Goal: Task Accomplishment & Management: Manage account settings

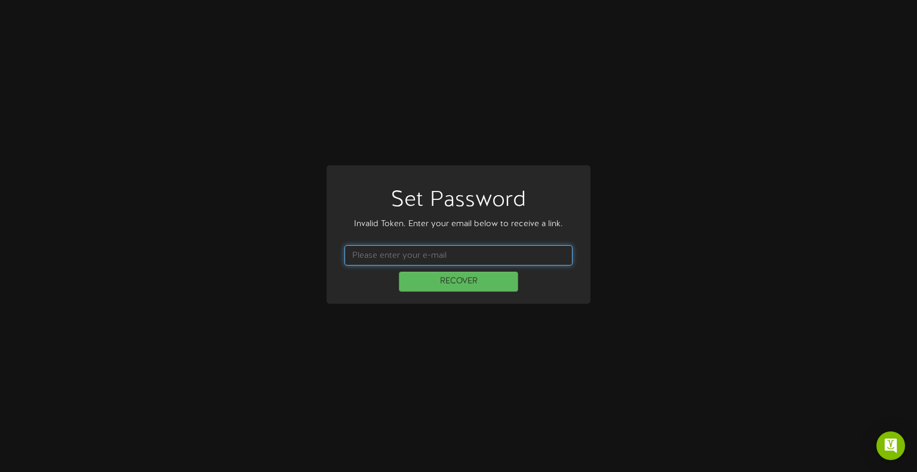
click at [529, 258] on input "text" at bounding box center [458, 255] width 228 height 20
type input "skylar.lowry@teamseg.com"
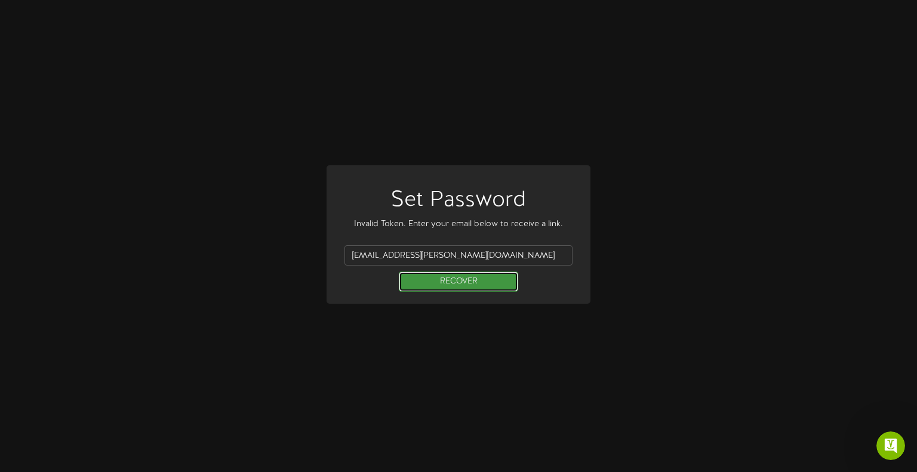
click at [432, 284] on button "RECOVER" at bounding box center [458, 282] width 119 height 20
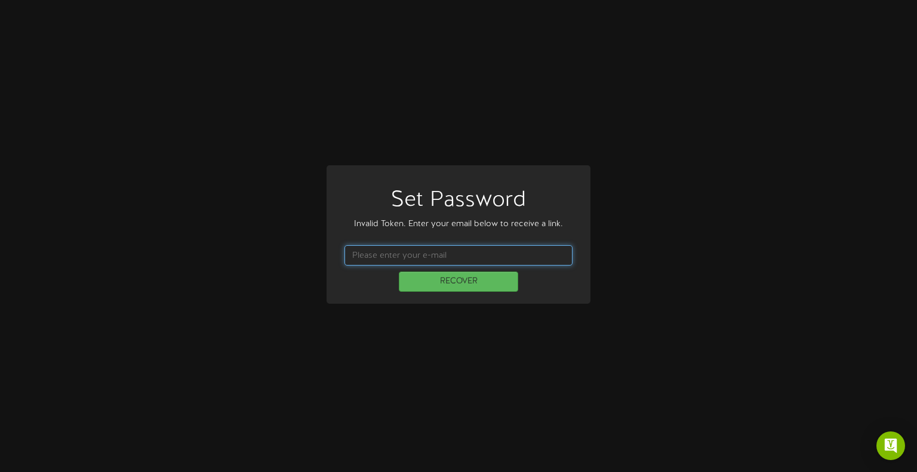
click at [421, 253] on input "text" at bounding box center [458, 255] width 228 height 20
type input "[EMAIL_ADDRESS][PERSON_NAME][DOMAIN_NAME]"
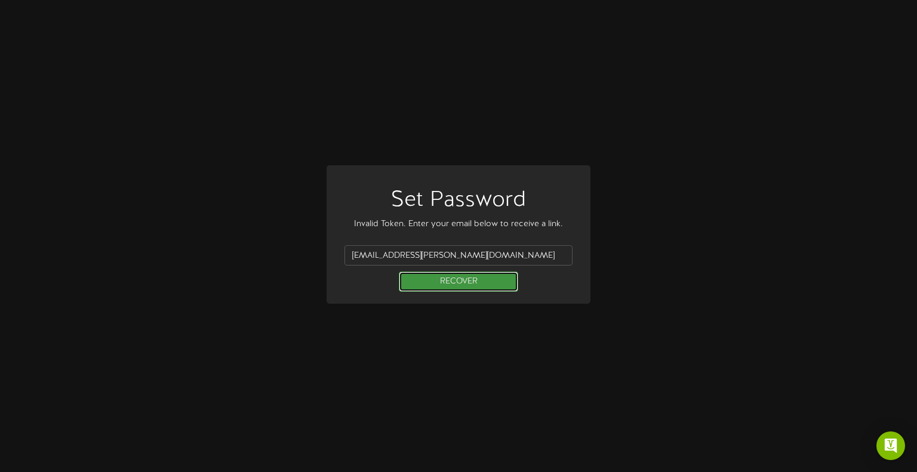
click at [466, 284] on button "RECOVER" at bounding box center [458, 282] width 119 height 20
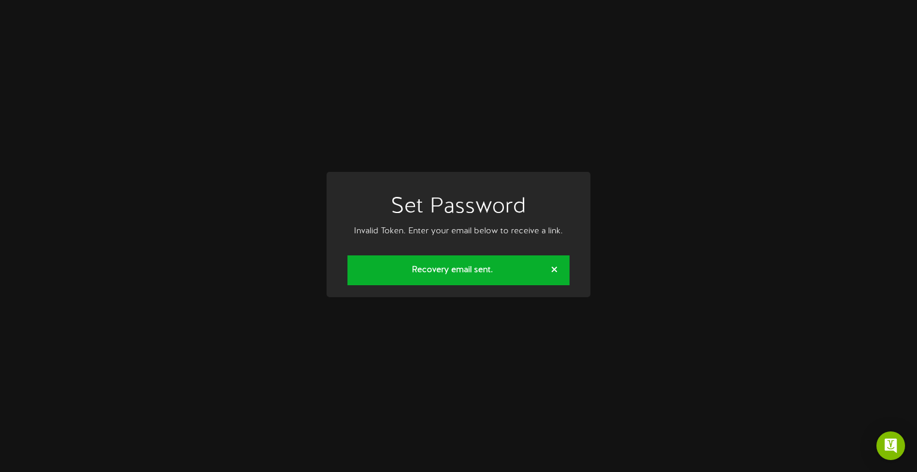
click at [472, 274] on strong "Recovery email sent." at bounding box center [452, 270] width 81 height 9
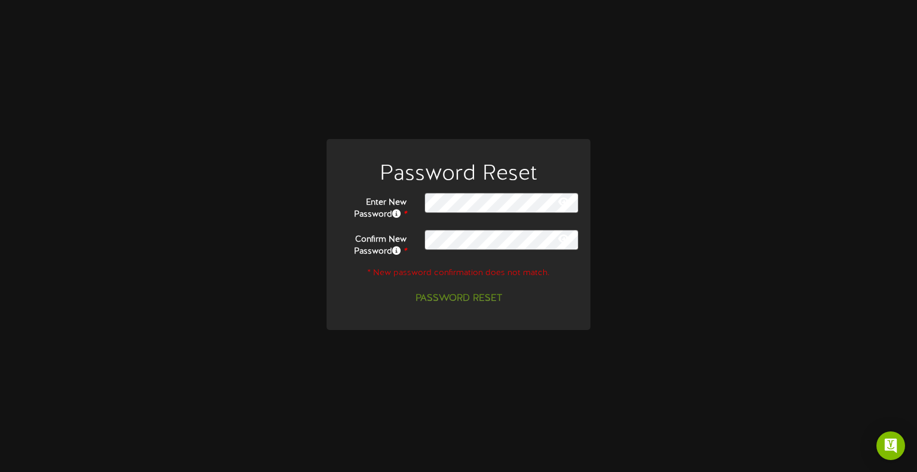
click at [565, 198] on icon at bounding box center [563, 202] width 11 height 10
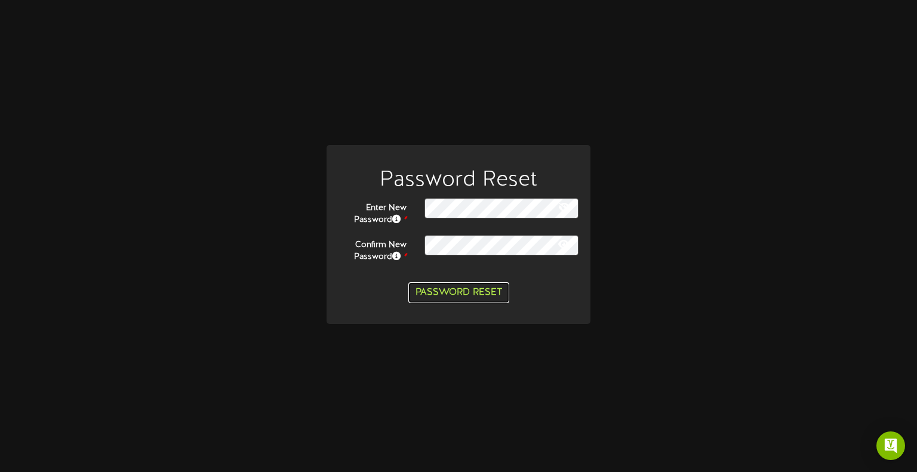
click at [492, 295] on button "Password Reset" at bounding box center [458, 292] width 101 height 21
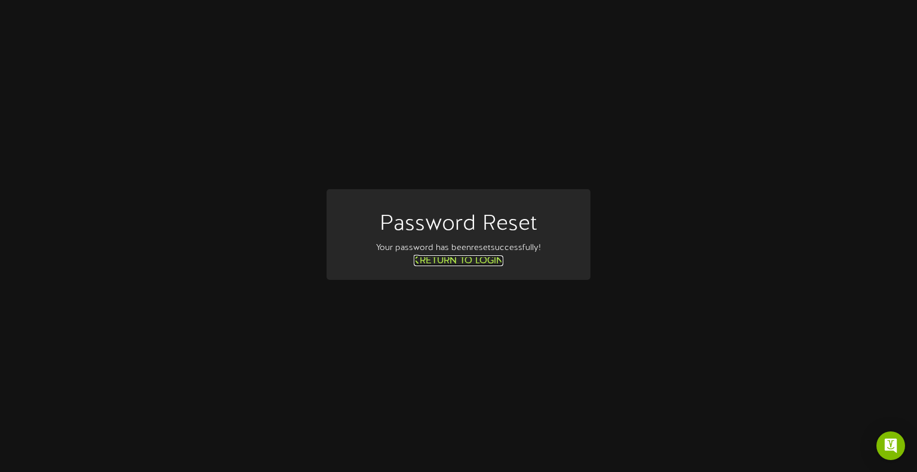
click at [450, 257] on link "Return to Login" at bounding box center [459, 260] width 90 height 11
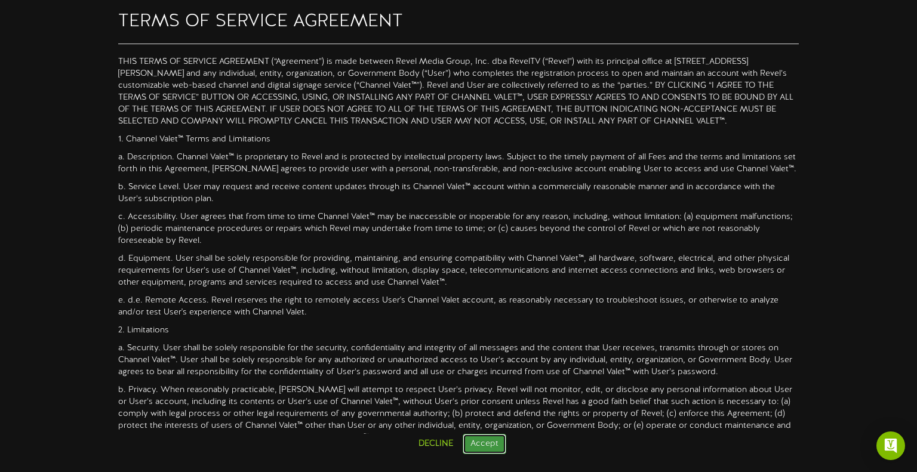
click at [490, 442] on button "Accept" at bounding box center [485, 444] width 44 height 20
